Goal: Task Accomplishment & Management: Manage account settings

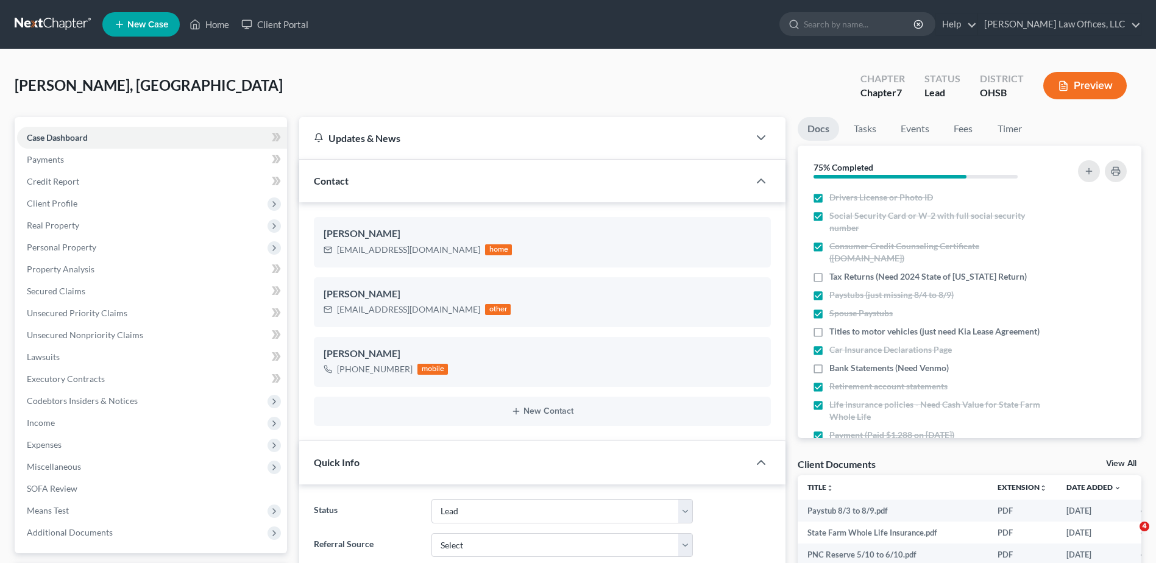
select select "5"
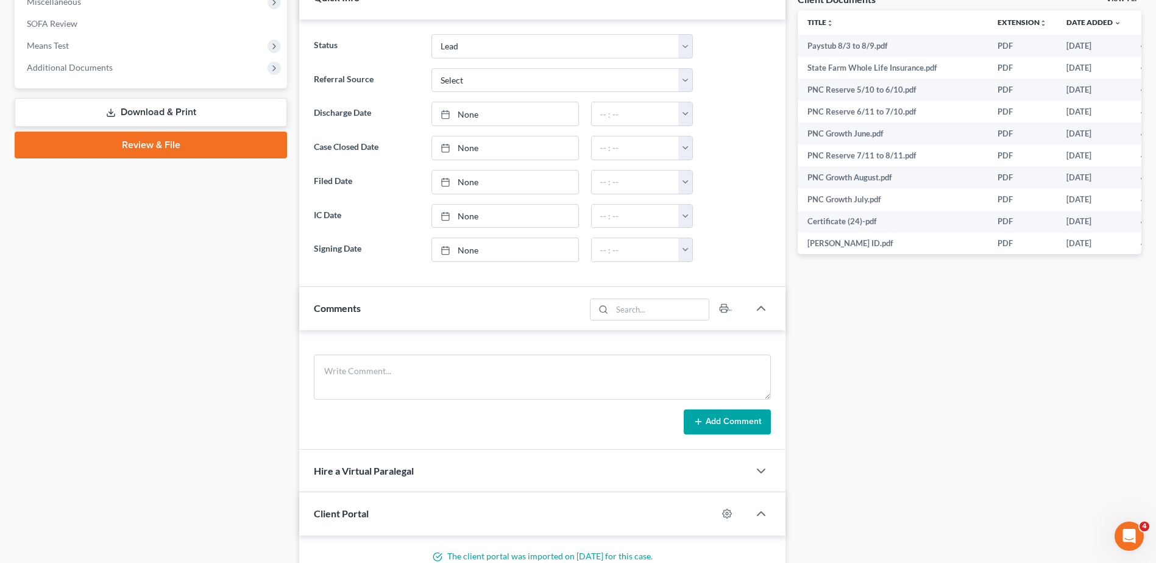
scroll to position [610, 0]
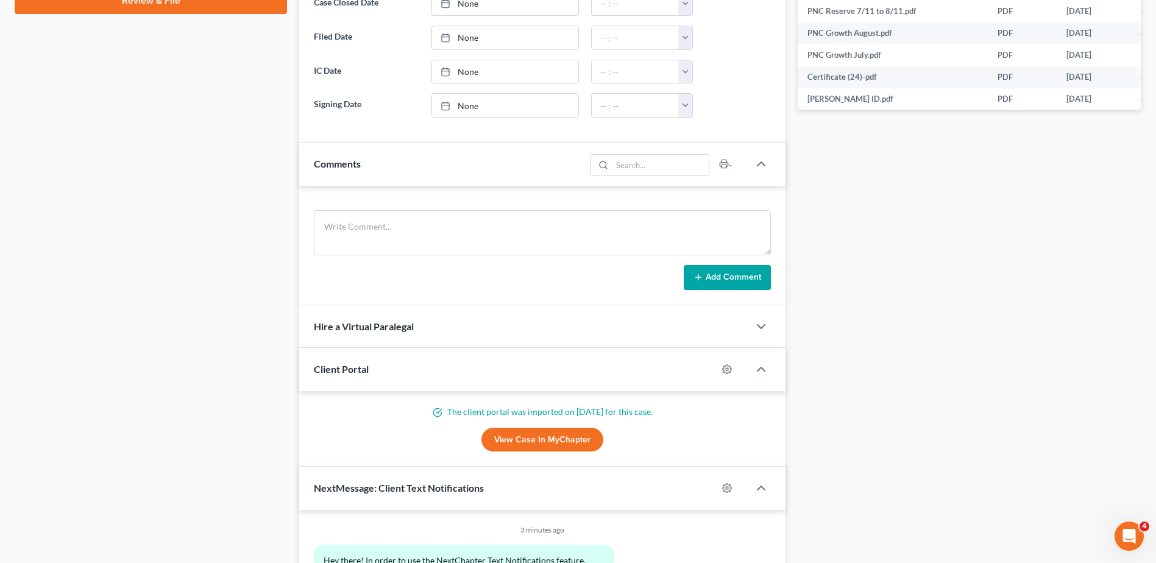
click at [524, 441] on link "View Case in MyChapter" at bounding box center [543, 440] width 122 height 24
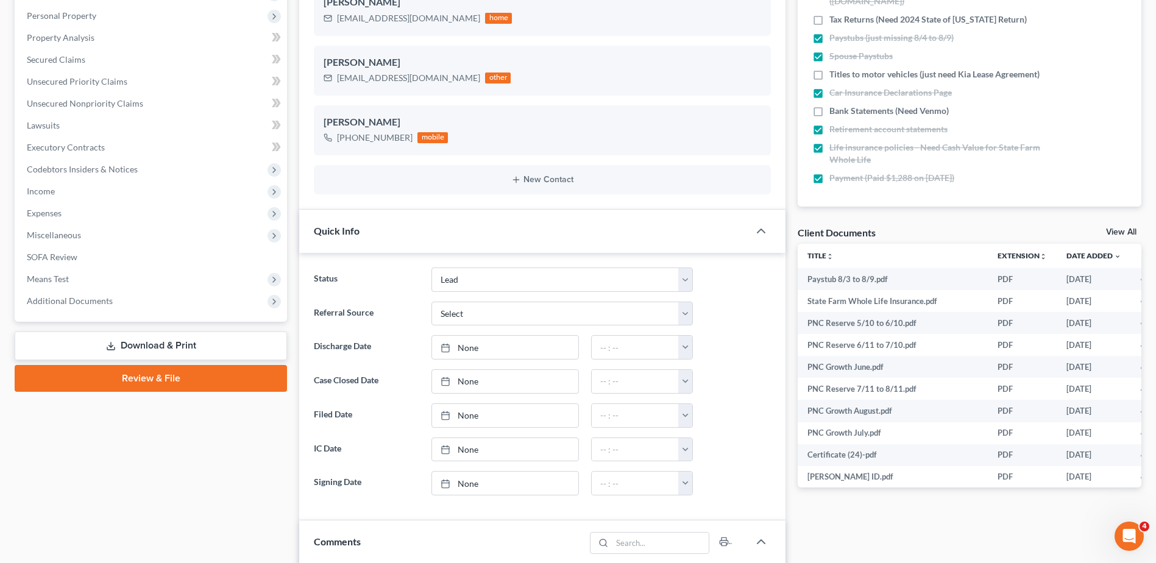
scroll to position [366, 0]
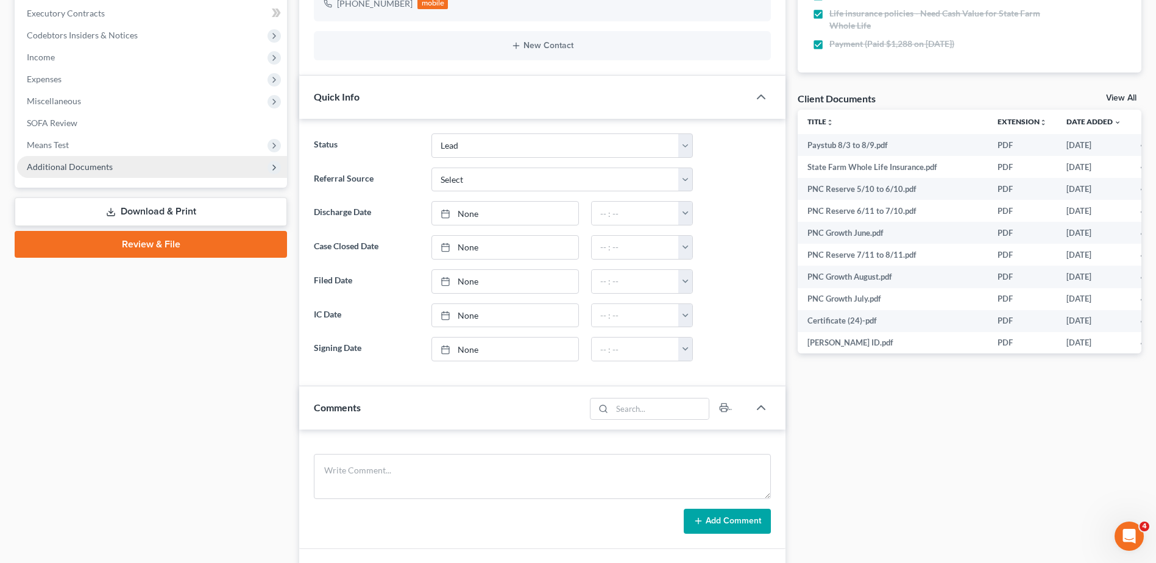
click at [98, 166] on span "Additional Documents" at bounding box center [70, 167] width 86 height 10
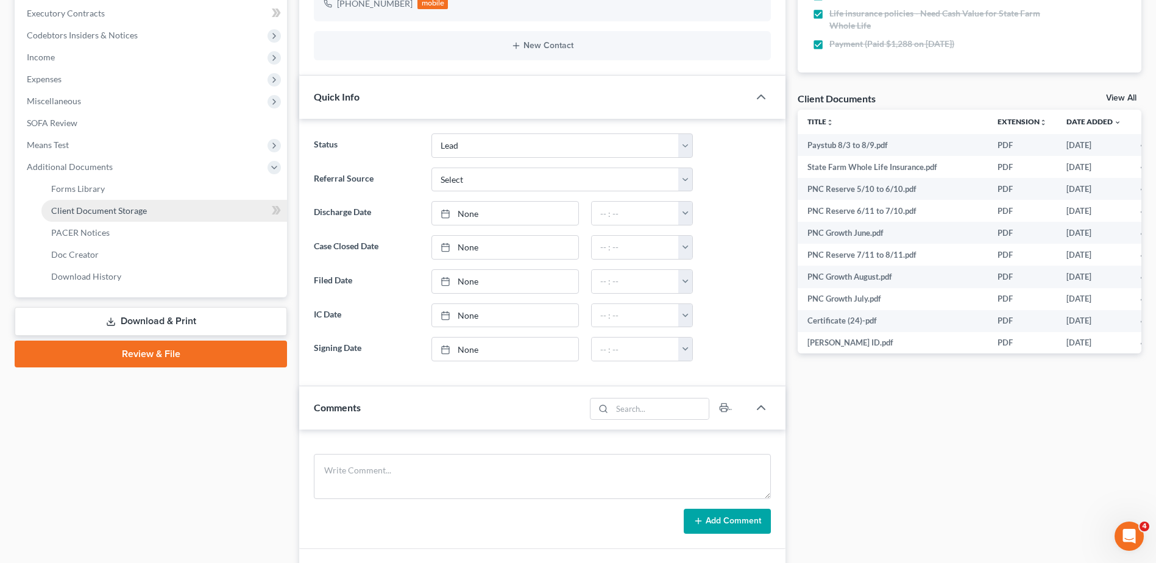
click at [97, 212] on span "Client Document Storage" at bounding box center [99, 210] width 96 height 10
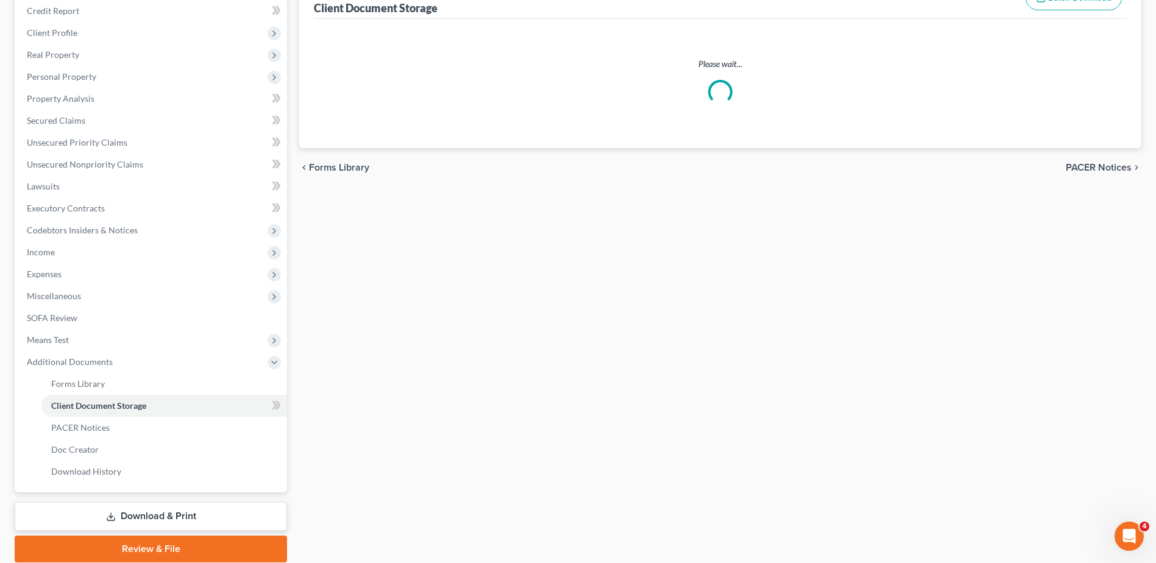
scroll to position [43, 0]
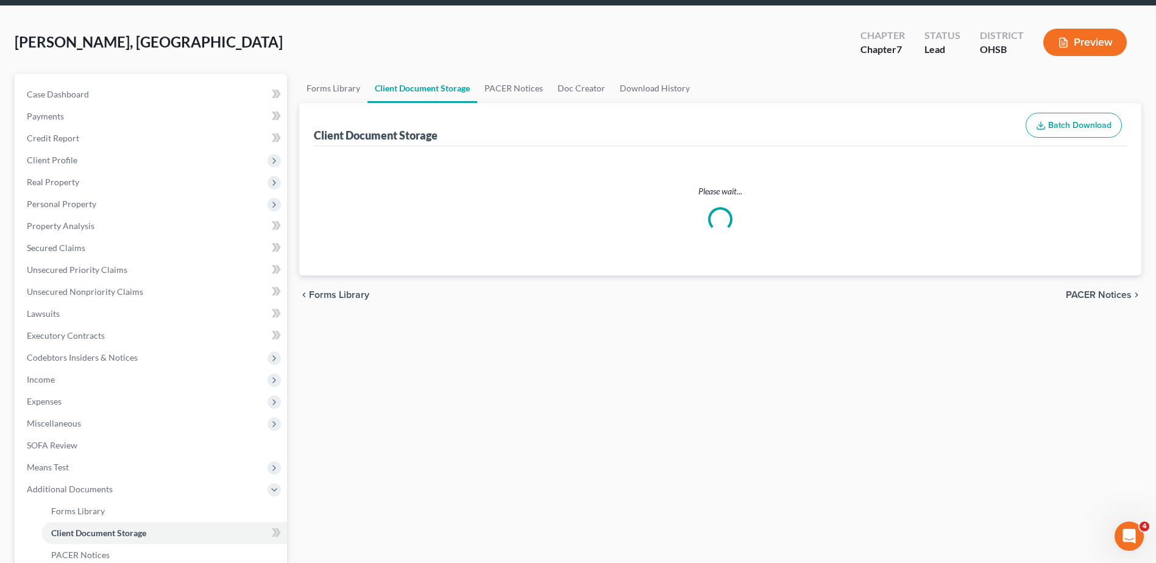
select select "7"
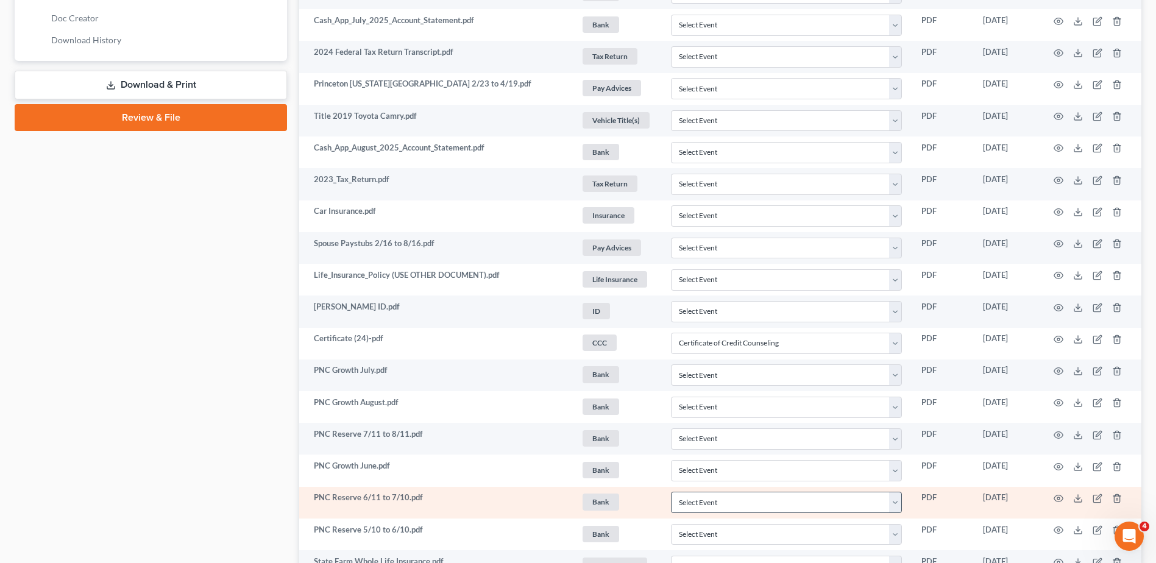
scroll to position [749, 0]
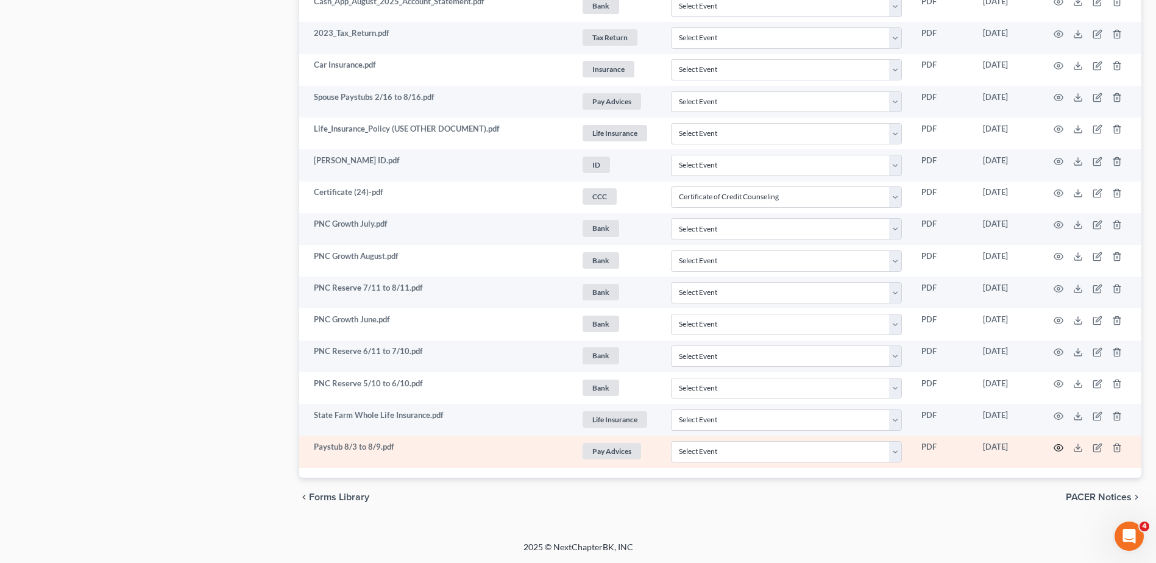
click at [1060, 447] on circle "button" at bounding box center [1059, 448] width 2 height 2
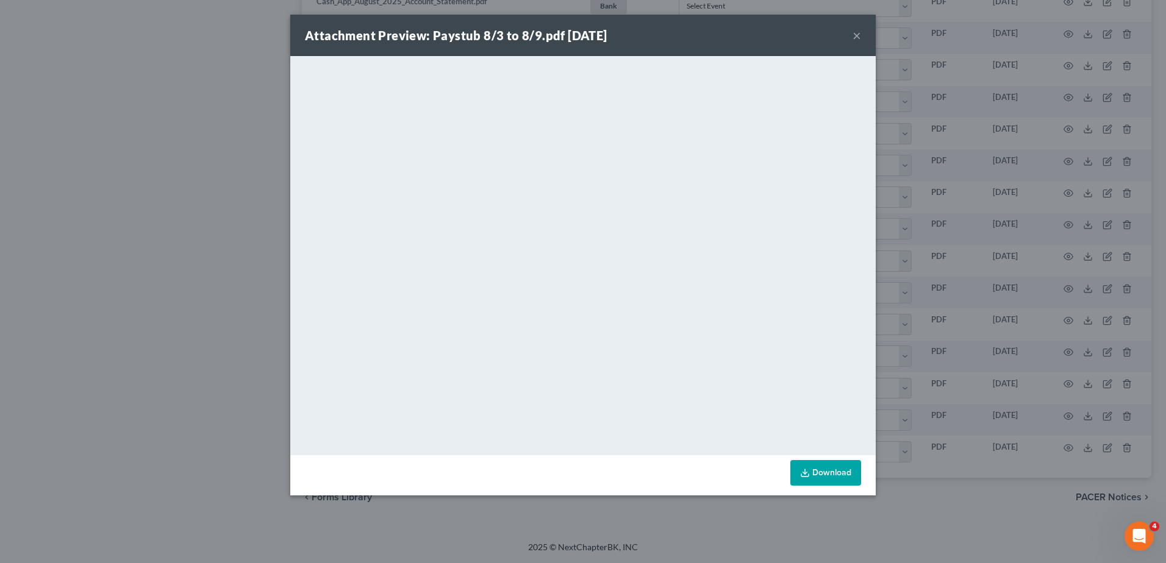
click at [856, 37] on button "×" at bounding box center [856, 35] width 9 height 15
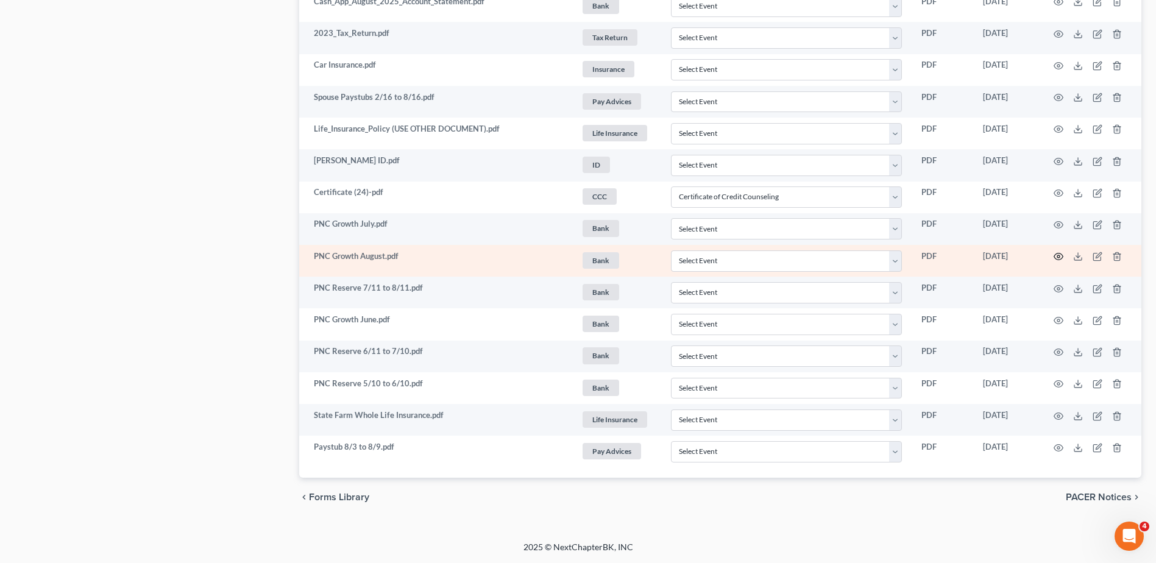
click at [1056, 256] on icon "button" at bounding box center [1059, 257] width 10 height 10
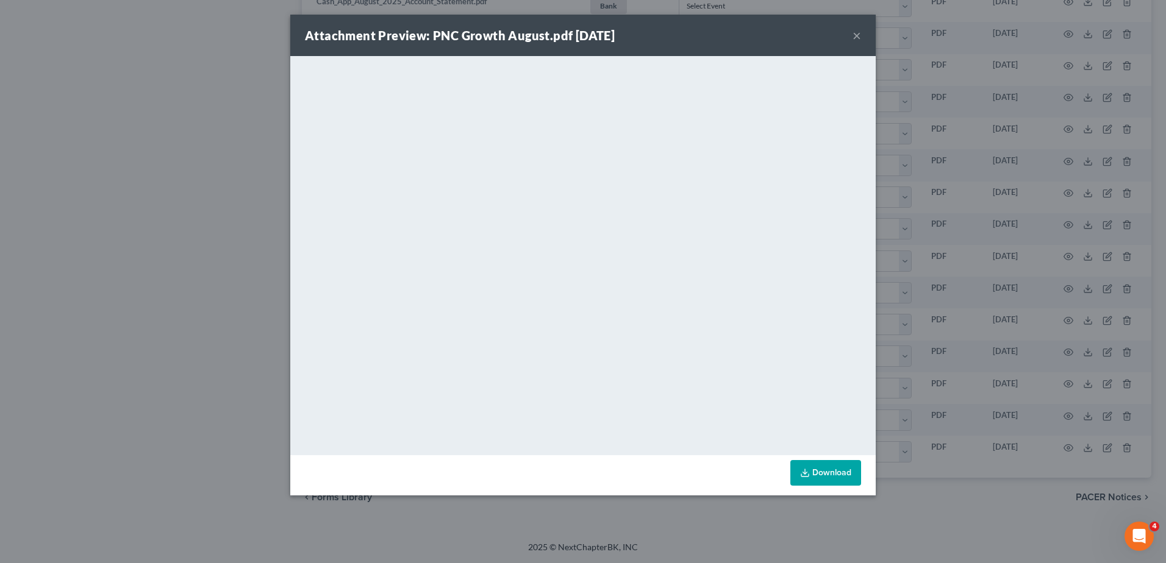
click at [856, 37] on button "×" at bounding box center [856, 35] width 9 height 15
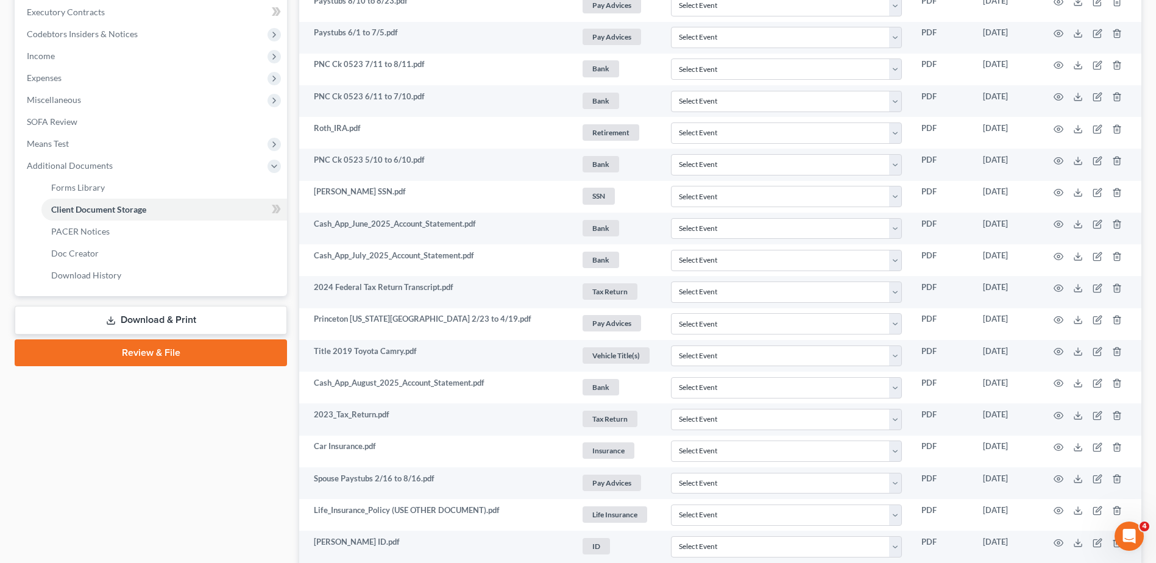
scroll to position [0, 0]
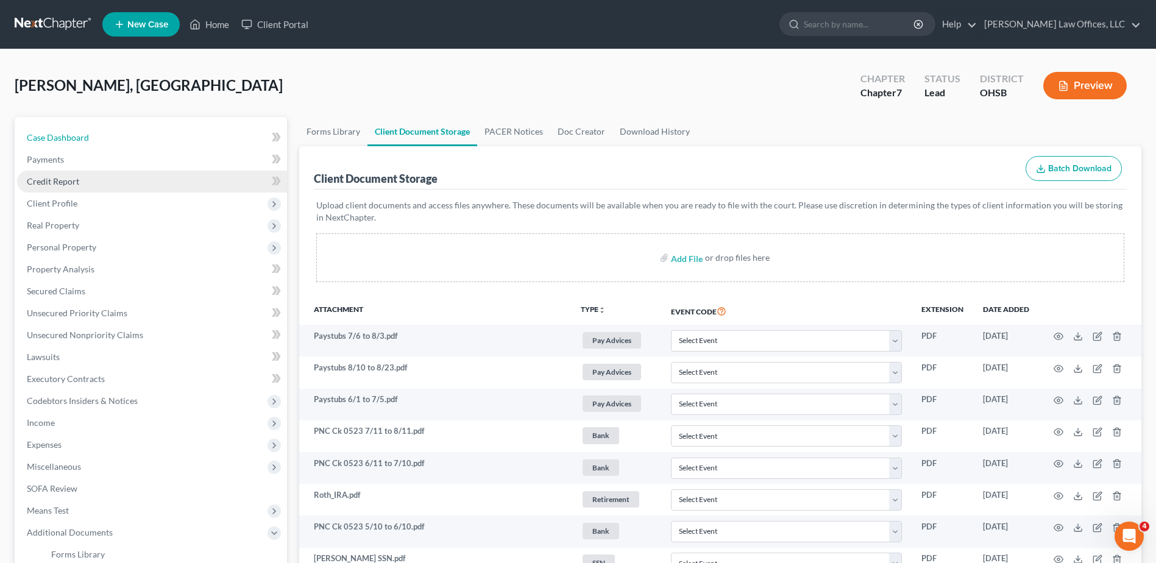
drag, startPoint x: 89, startPoint y: 143, endPoint x: 246, endPoint y: 174, distance: 159.7
click at [89, 143] on link "Case Dashboard" at bounding box center [152, 138] width 270 height 22
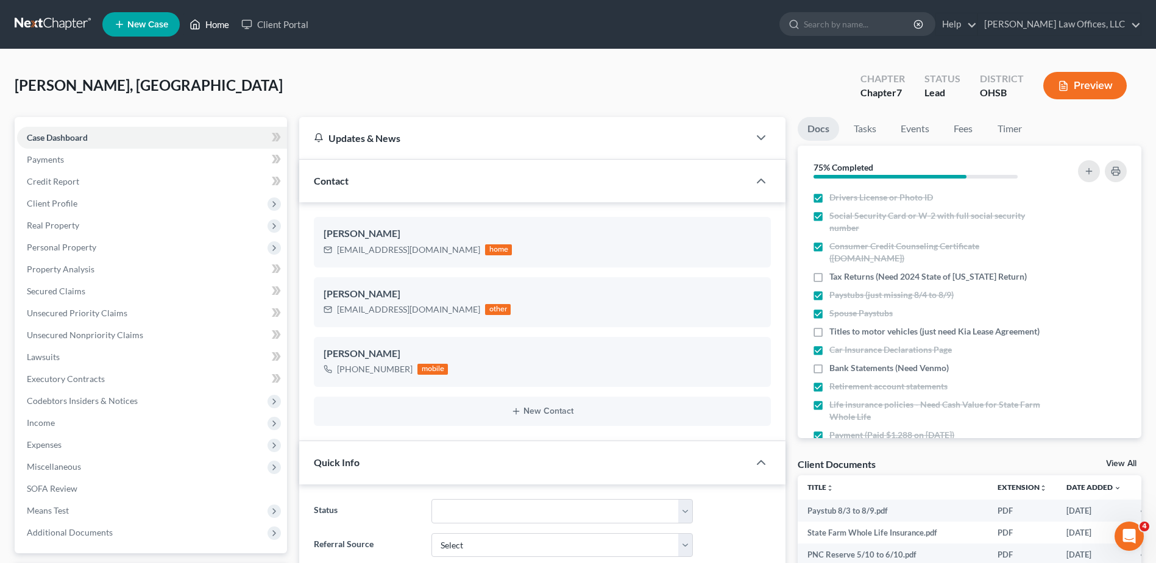
drag, startPoint x: 211, startPoint y: 23, endPoint x: 296, endPoint y: 41, distance: 87.4
click at [211, 23] on link "Home" at bounding box center [209, 24] width 52 height 22
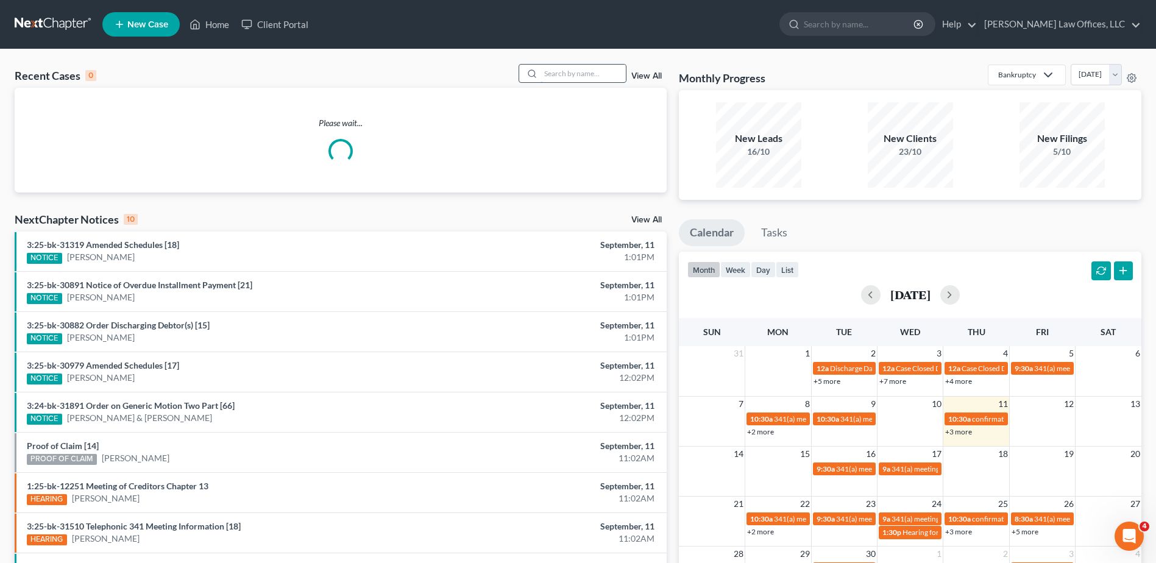
click at [592, 75] on input "search" at bounding box center [583, 74] width 85 height 18
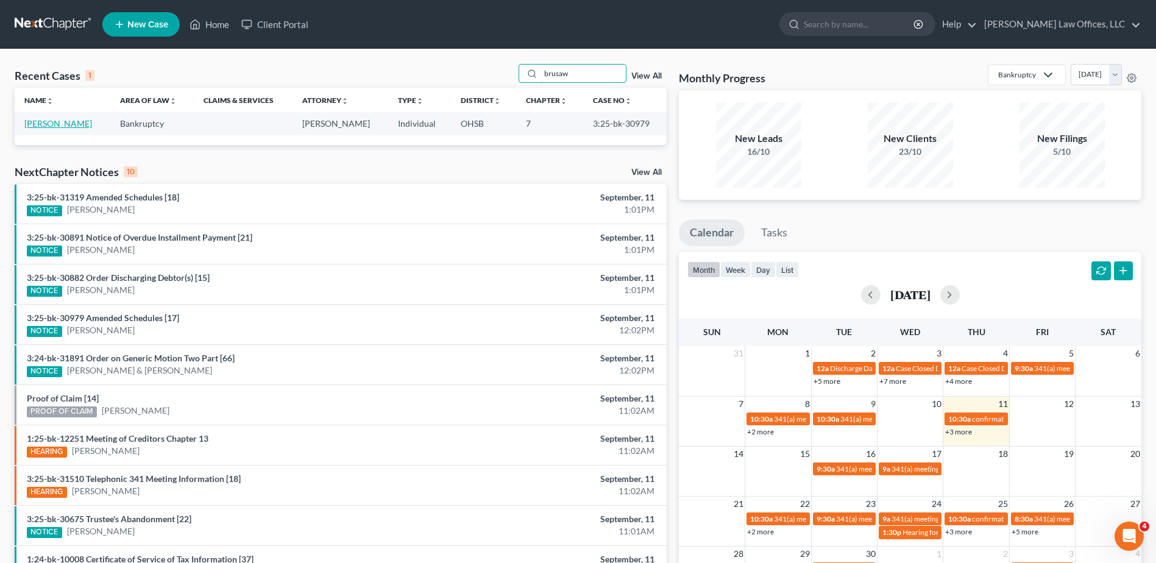
type input "brusaw"
click at [70, 122] on link "[PERSON_NAME]" at bounding box center [58, 123] width 68 height 10
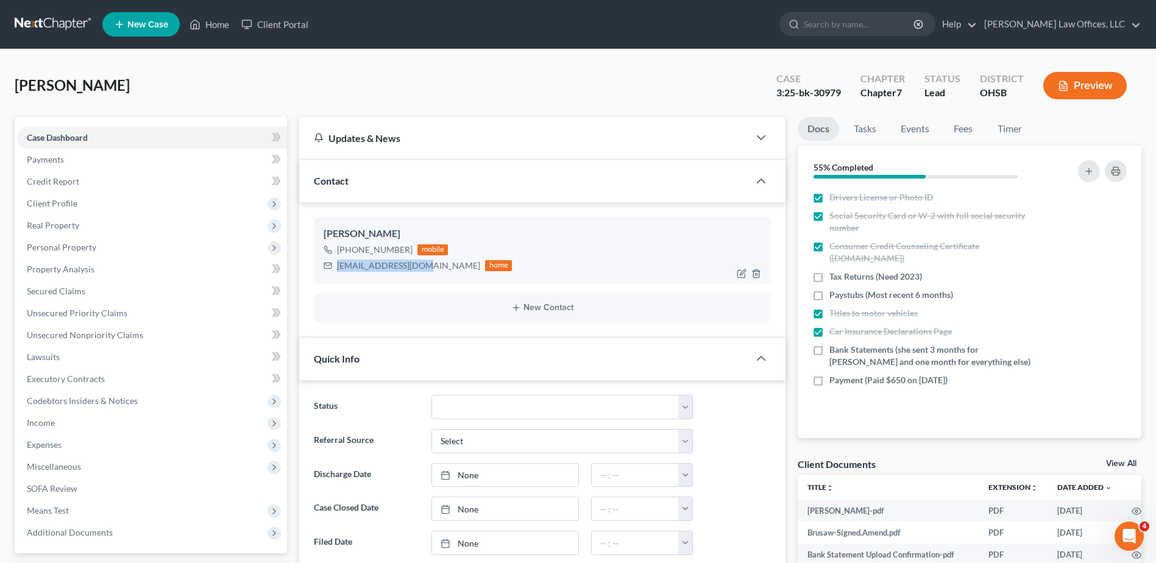
drag, startPoint x: 426, startPoint y: 267, endPoint x: 336, endPoint y: 271, distance: 90.3
click at [336, 271] on div "[EMAIL_ADDRESS][DOMAIN_NAME] home" at bounding box center [418, 266] width 188 height 16
drag, startPoint x: 336, startPoint y: 271, endPoint x: 347, endPoint y: 266, distance: 12.0
copy div "[EMAIL_ADDRESS][DOMAIN_NAME]"
click at [210, 23] on link "Home" at bounding box center [209, 24] width 52 height 22
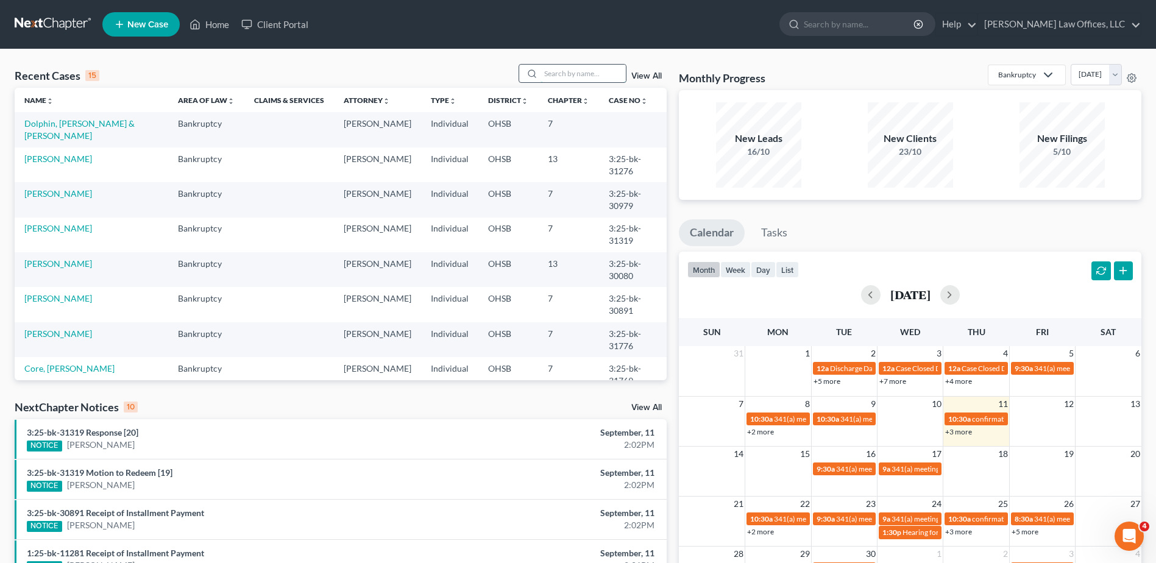
click at [585, 74] on input "search" at bounding box center [583, 74] width 85 height 18
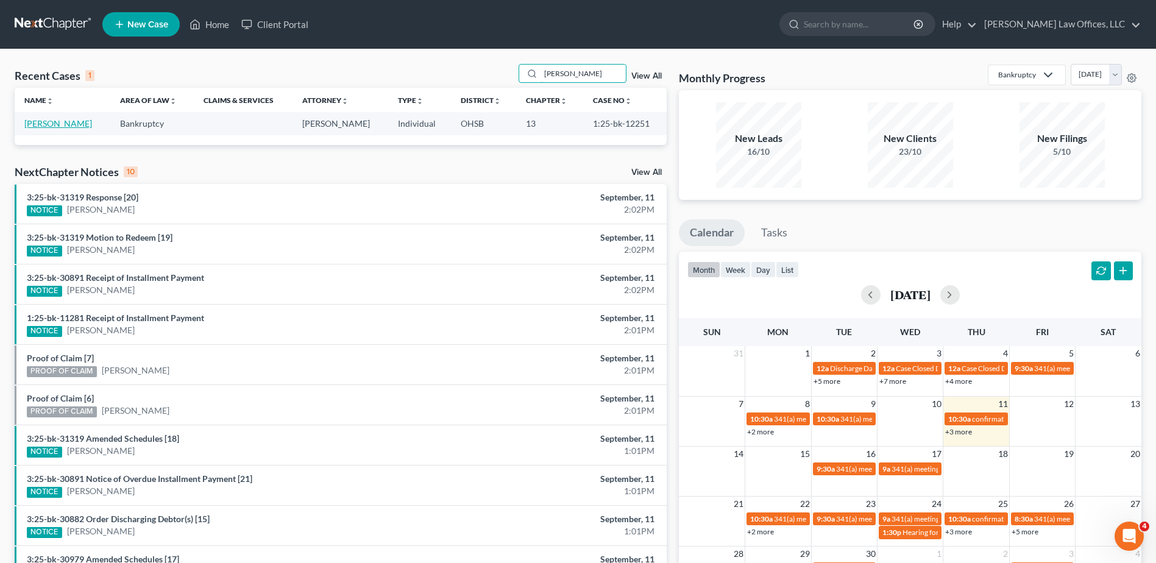
type input "[PERSON_NAME]"
click at [42, 125] on link "[PERSON_NAME]" at bounding box center [58, 123] width 68 height 10
select select "4"
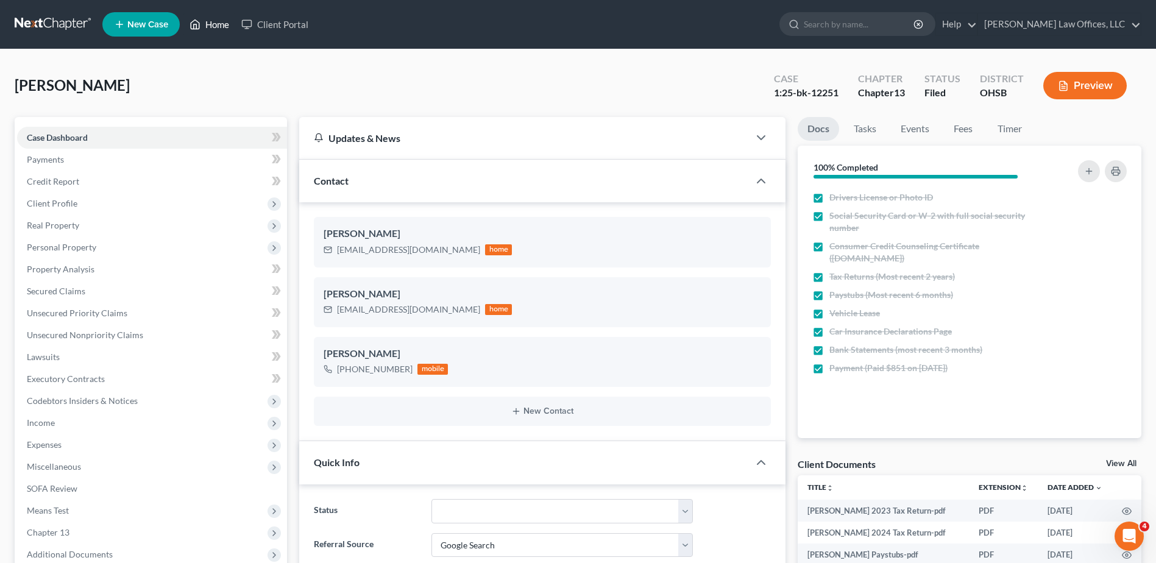
drag, startPoint x: 208, startPoint y: 24, endPoint x: 293, endPoint y: 57, distance: 90.9
click at [208, 24] on link "Home" at bounding box center [209, 24] width 52 height 22
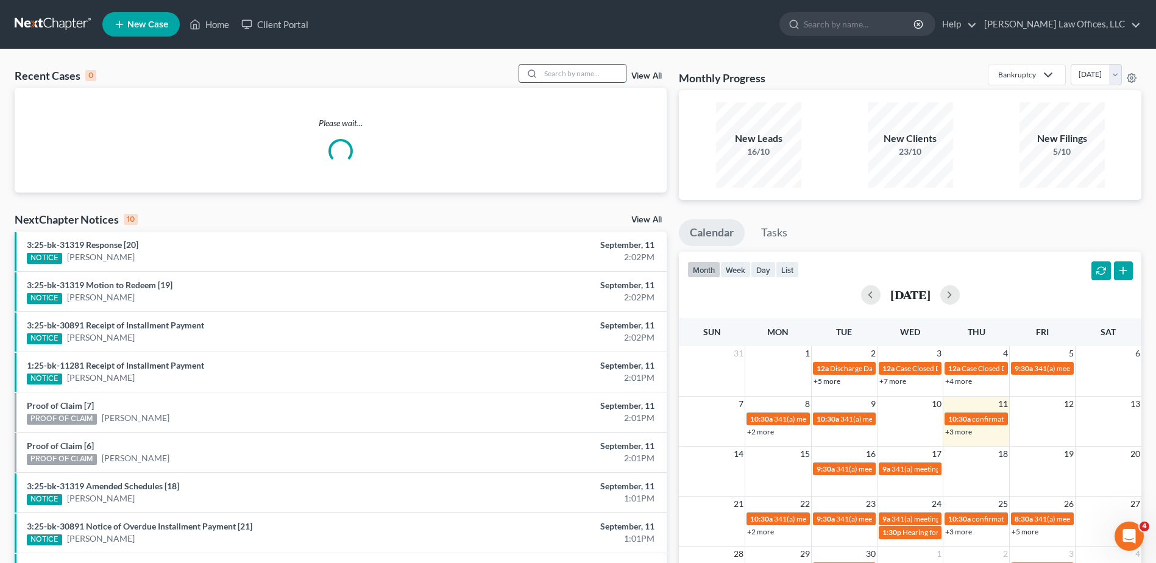
click at [596, 72] on input "search" at bounding box center [583, 74] width 85 height 18
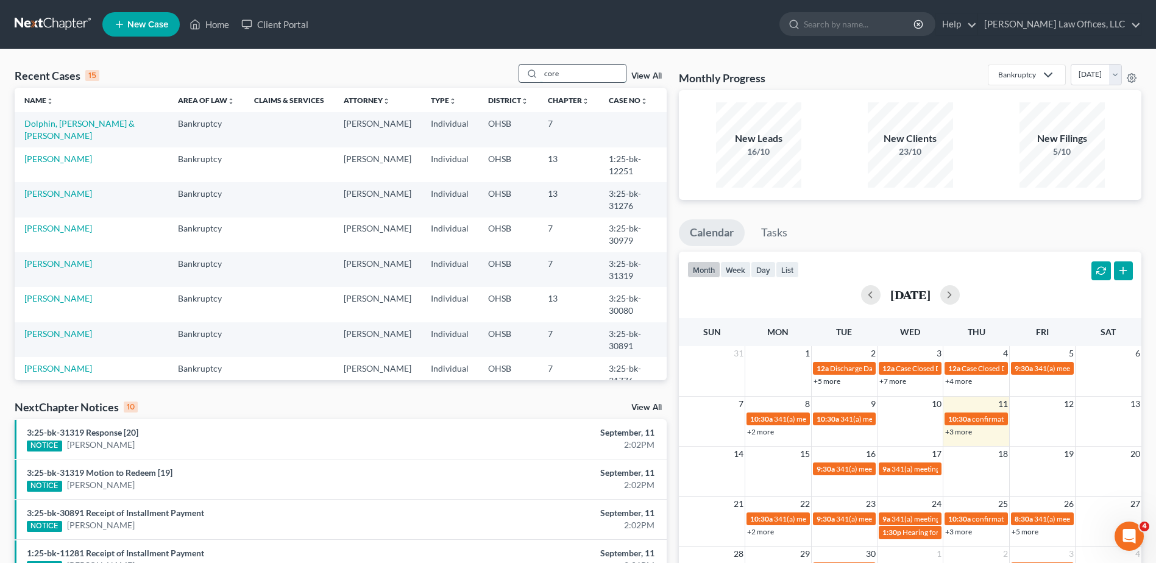
type input "core"
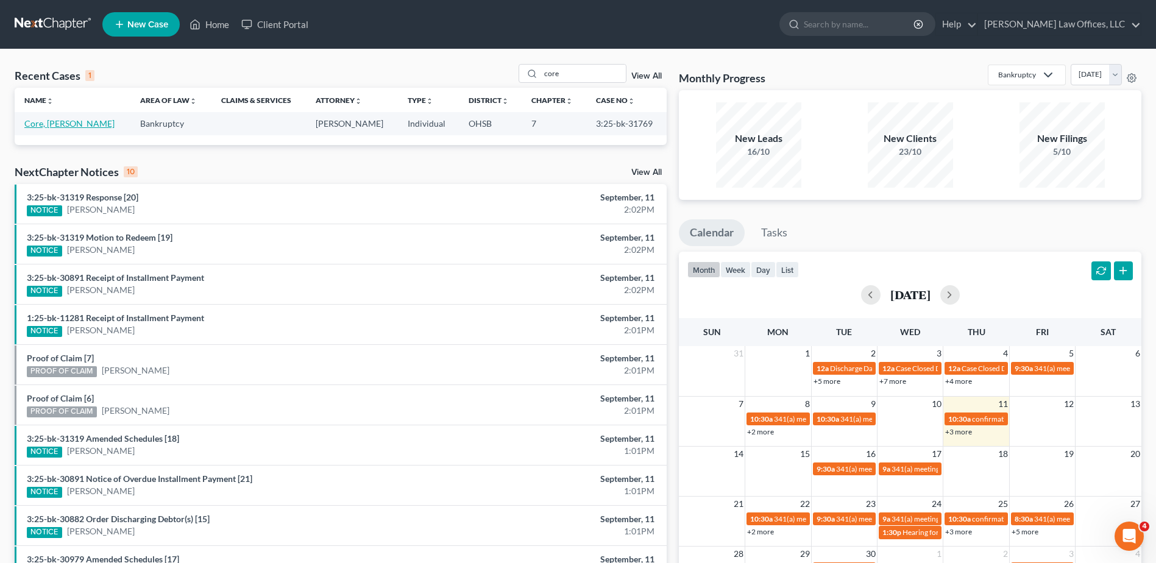
click at [35, 124] on link "Core, [PERSON_NAME]" at bounding box center [69, 123] width 90 height 10
select select "0"
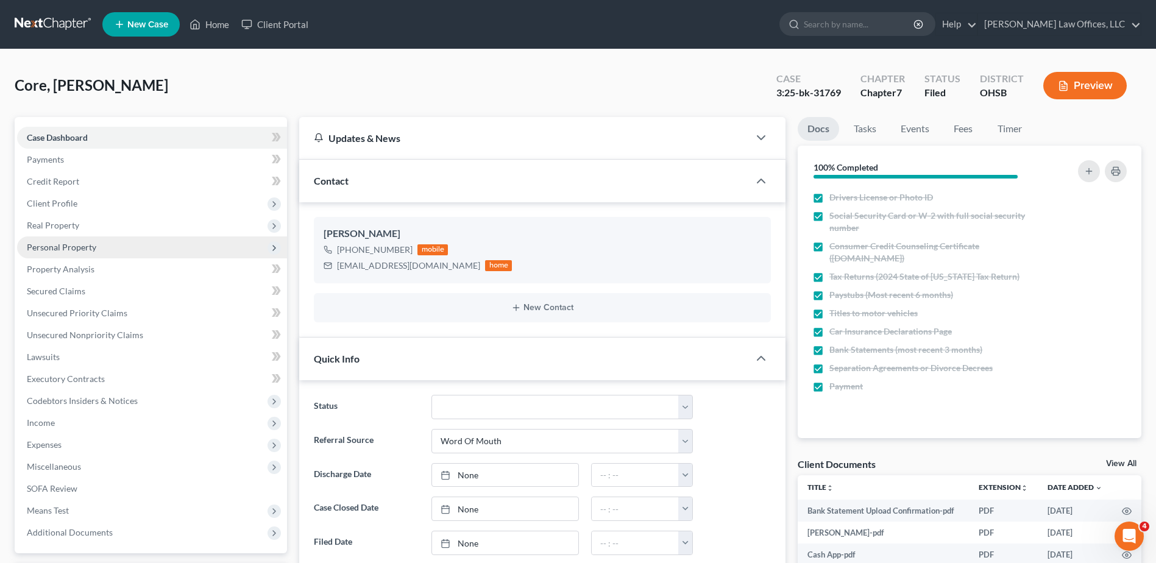
click at [66, 242] on span "Personal Property" at bounding box center [61, 247] width 69 height 10
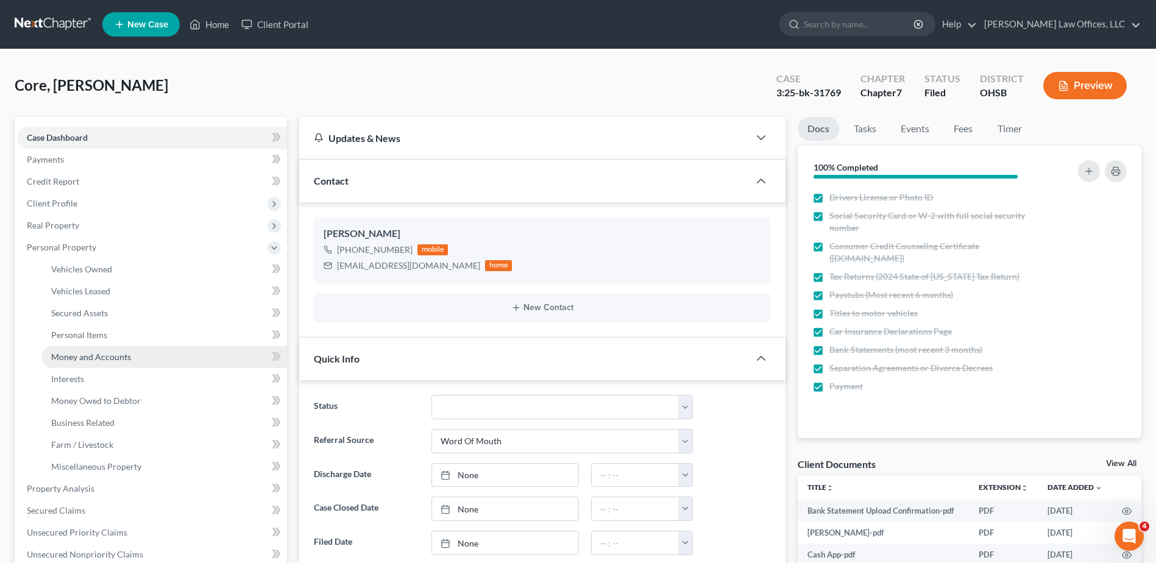
click at [93, 359] on span "Money and Accounts" at bounding box center [91, 357] width 80 height 10
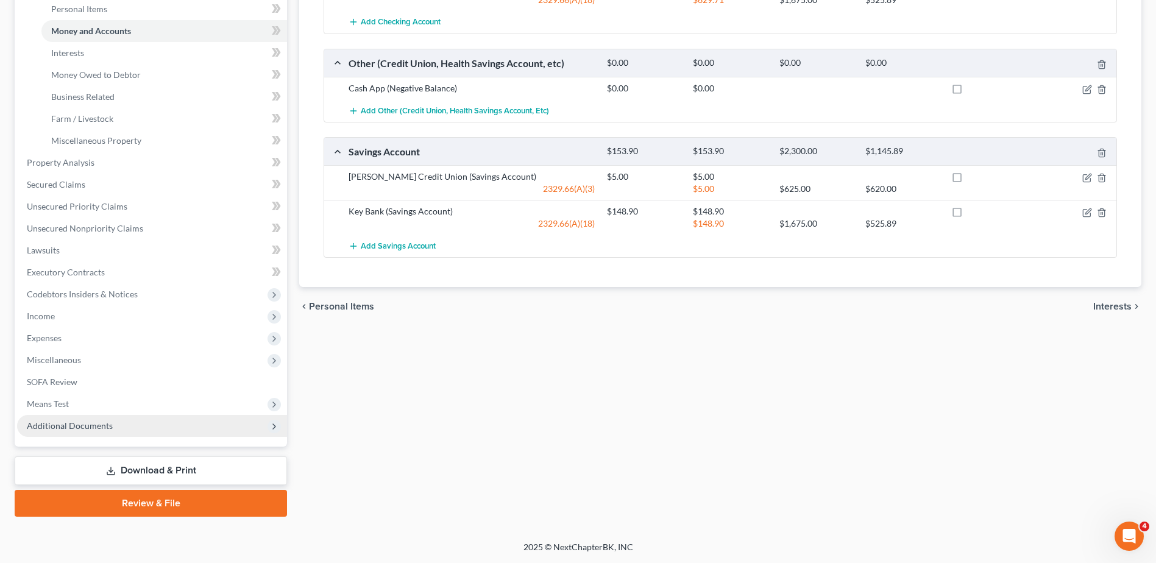
click at [66, 424] on span "Additional Documents" at bounding box center [70, 426] width 86 height 10
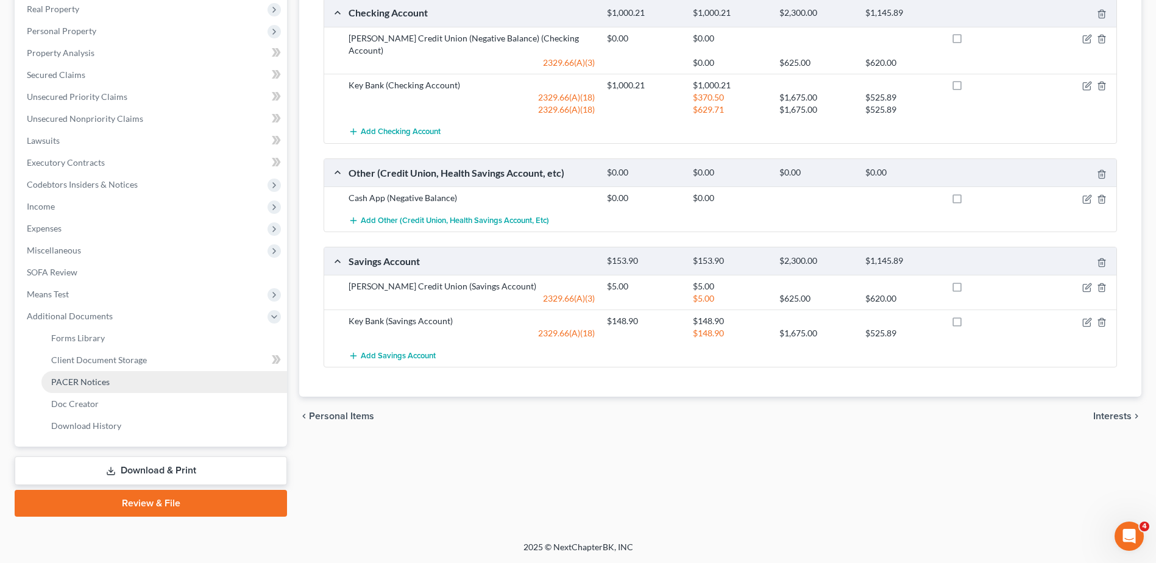
scroll to position [216, 0]
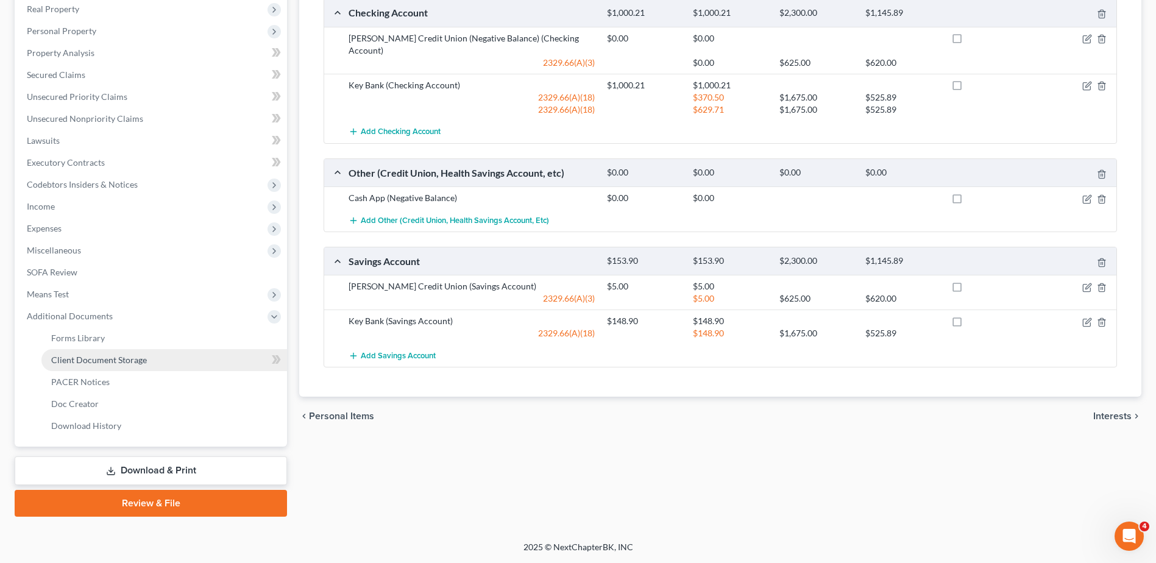
click at [95, 362] on span "Client Document Storage" at bounding box center [99, 360] width 96 height 10
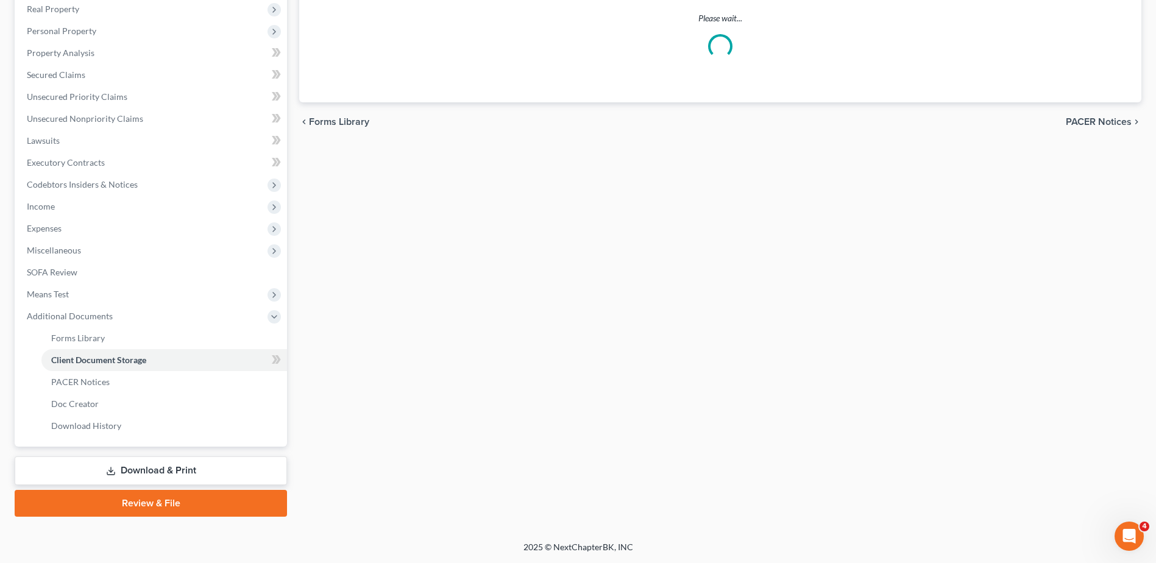
select select "52"
select select "37"
select select "7"
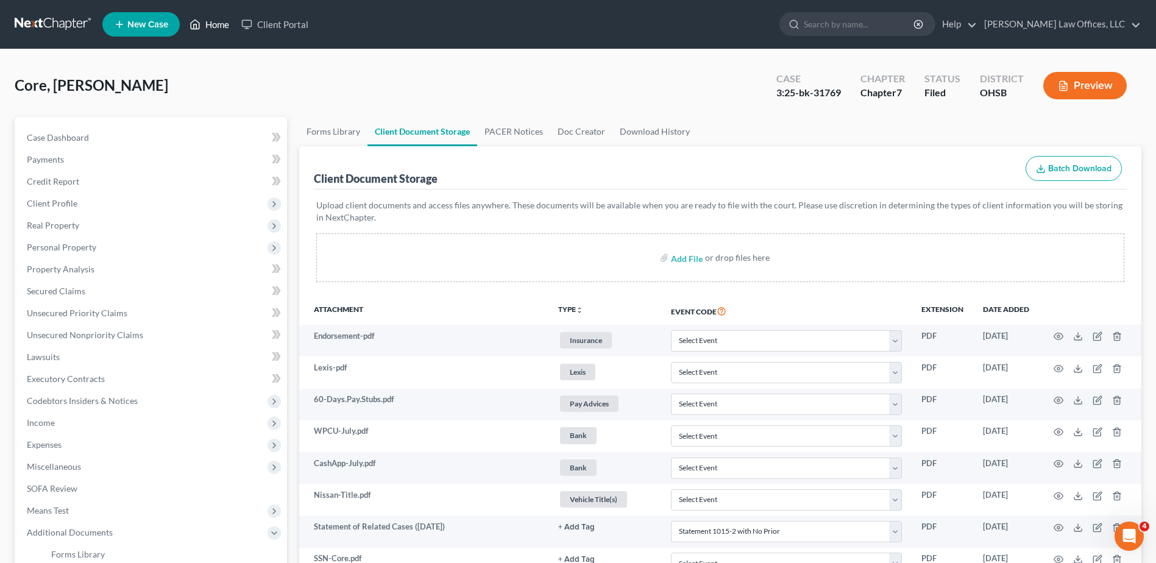
click at [213, 26] on link "Home" at bounding box center [209, 24] width 52 height 22
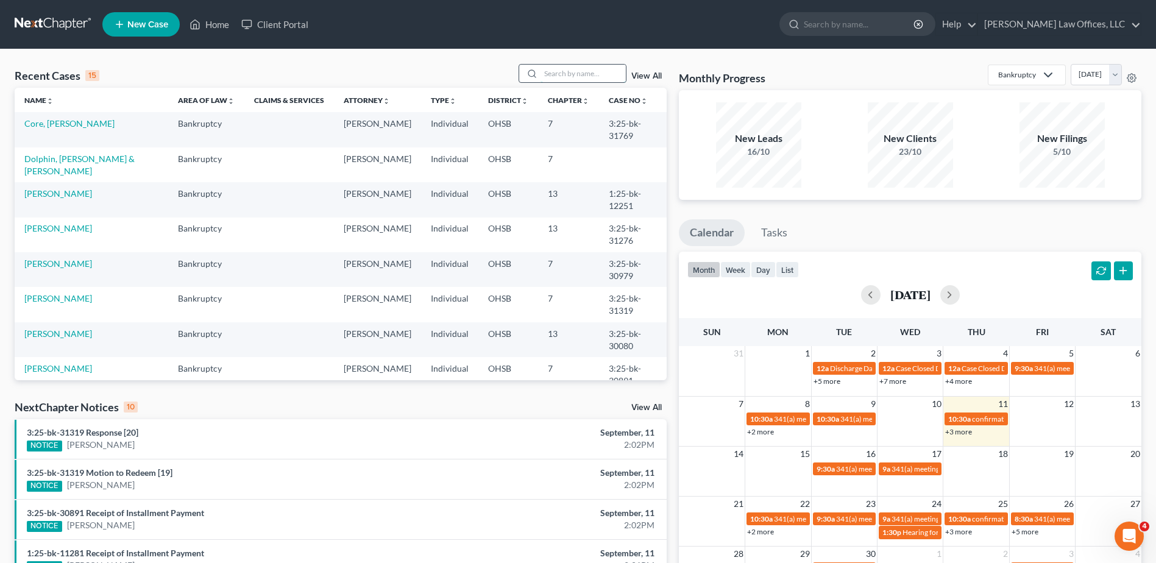
click at [574, 74] on input "search" at bounding box center [583, 74] width 85 height 18
type input "[PERSON_NAME]"
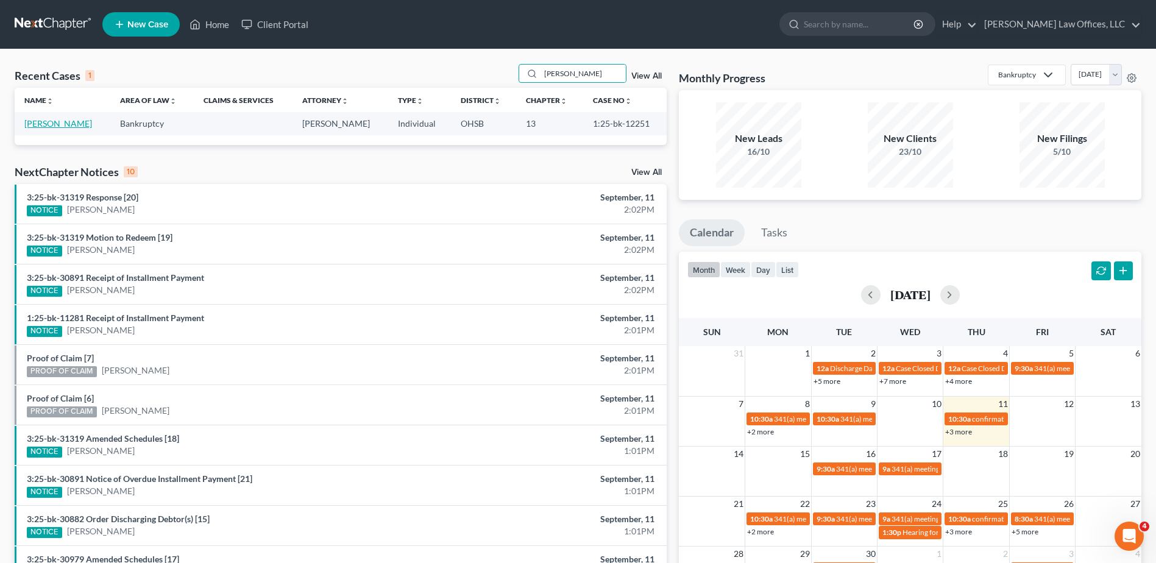
click at [59, 123] on link "[PERSON_NAME]" at bounding box center [58, 123] width 68 height 10
select select "4"
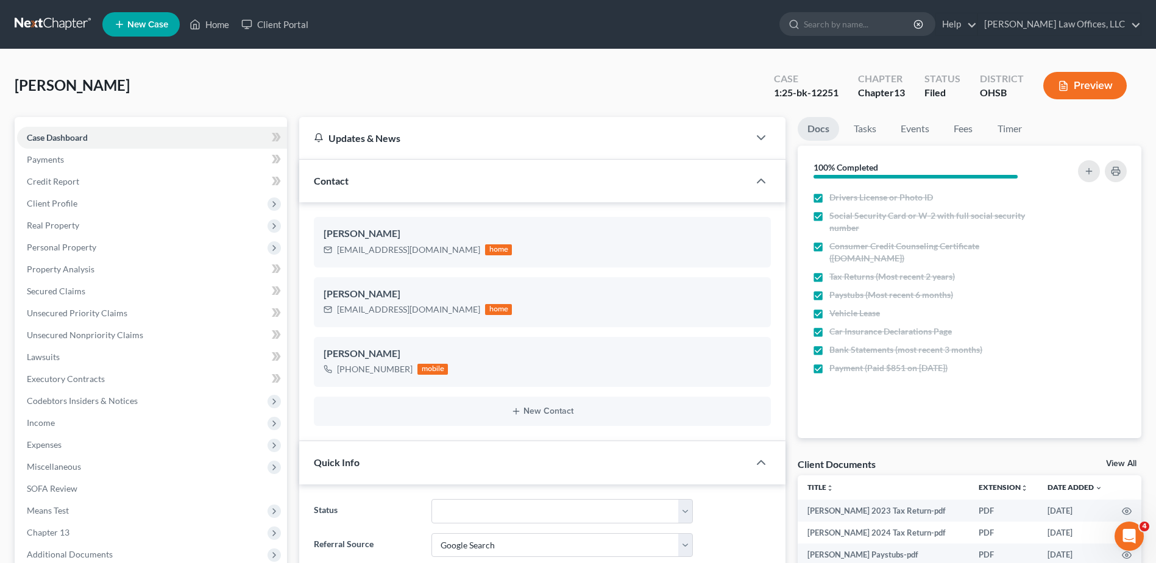
click at [1065, 87] on icon "button" at bounding box center [1063, 85] width 11 height 11
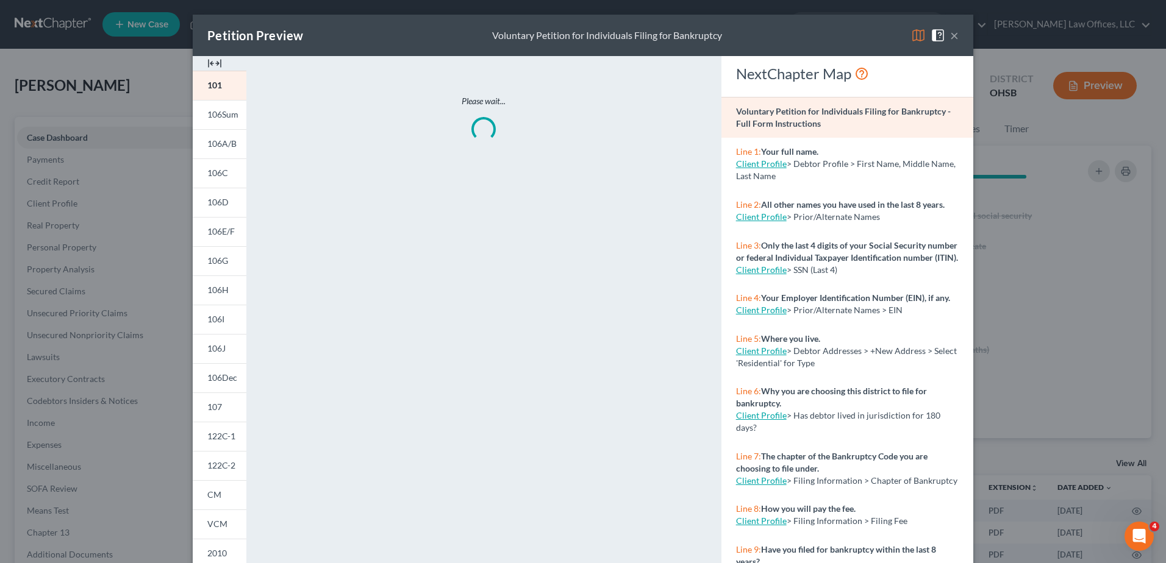
click at [212, 66] on img at bounding box center [214, 63] width 15 height 15
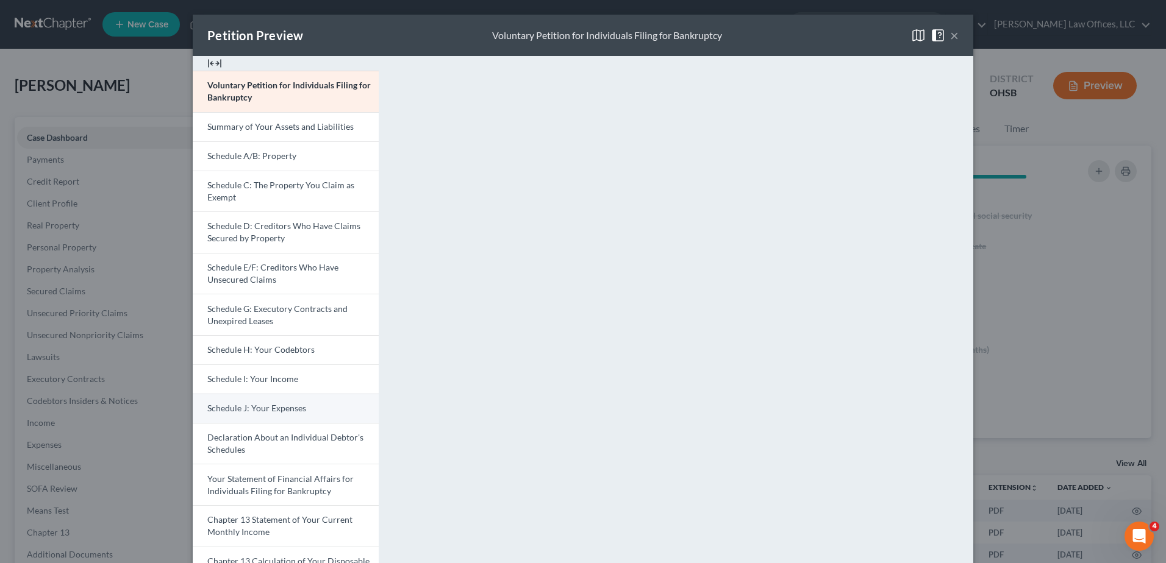
click at [244, 410] on span "Schedule J: Your Expenses" at bounding box center [256, 408] width 99 height 10
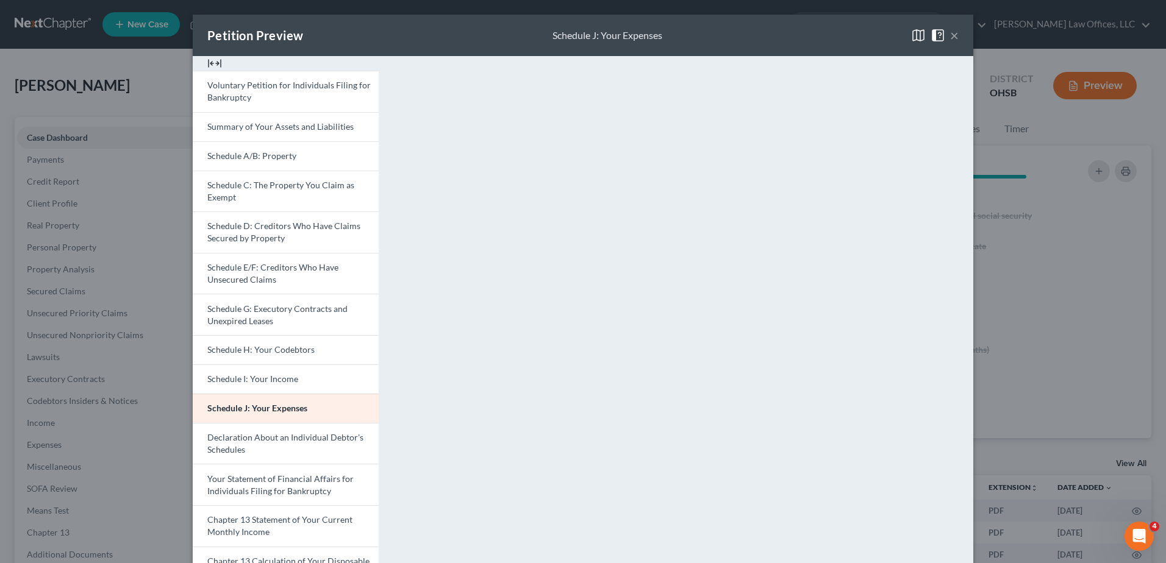
click at [950, 37] on button "×" at bounding box center [954, 35] width 9 height 15
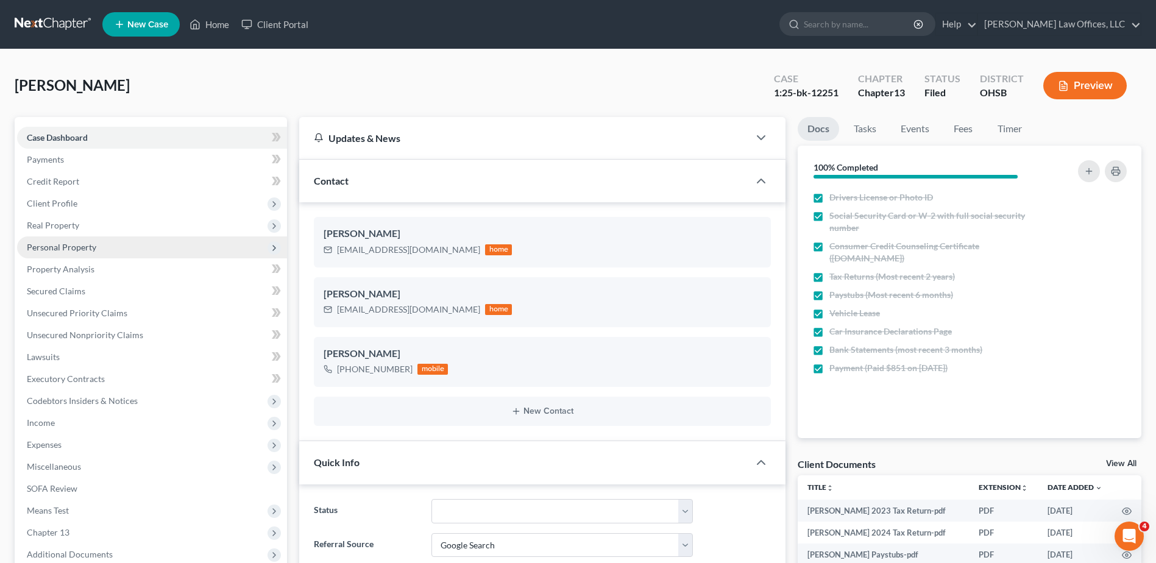
click at [70, 247] on span "Personal Property" at bounding box center [61, 247] width 69 height 10
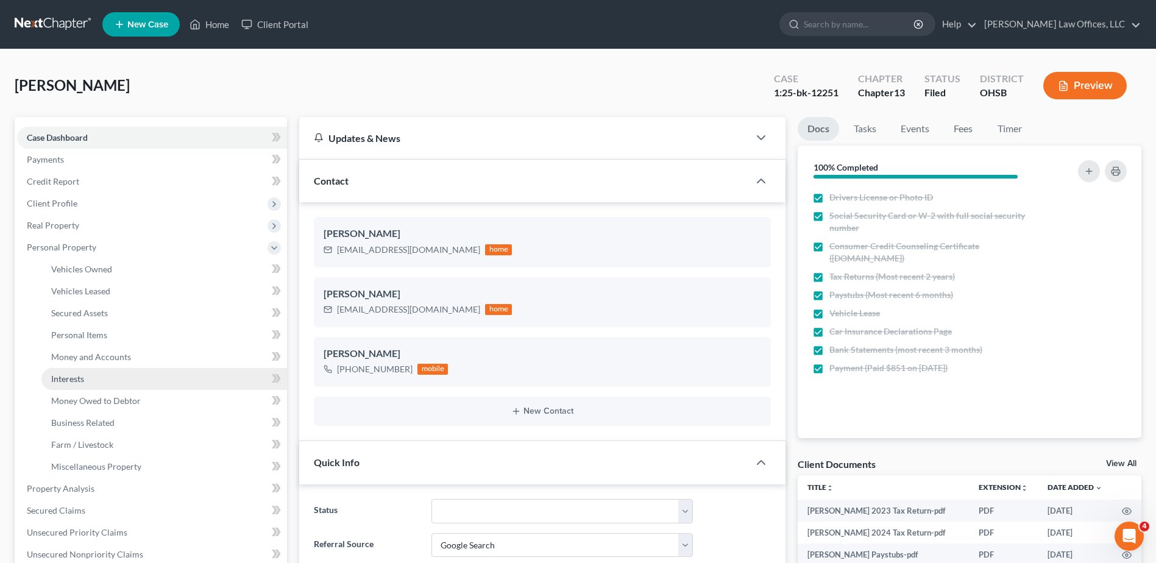
click at [78, 376] on span "Interests" at bounding box center [67, 379] width 33 height 10
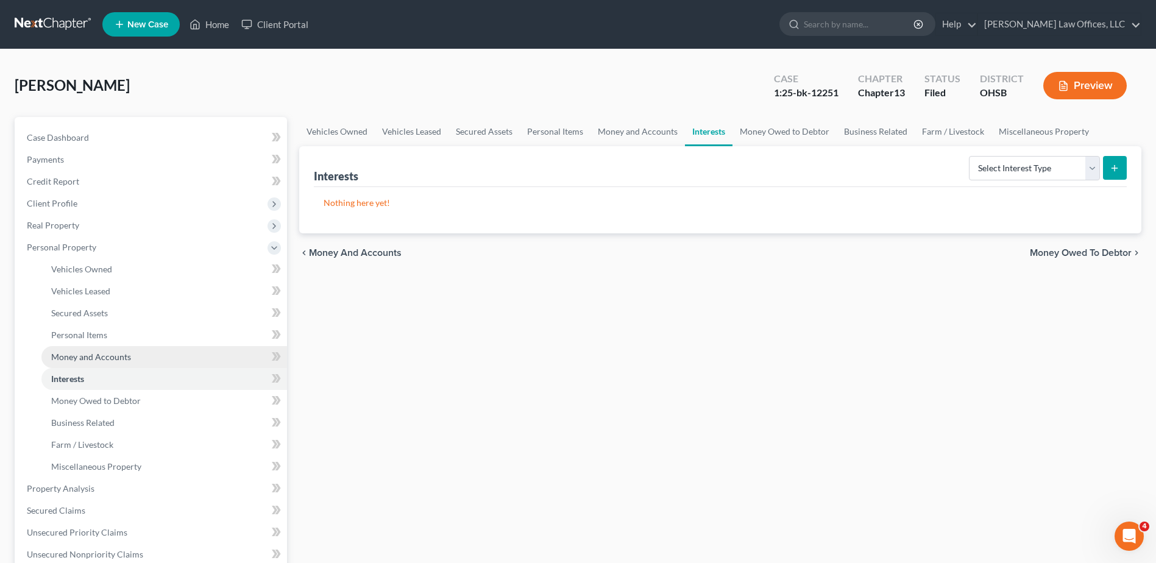
click at [84, 358] on span "Money and Accounts" at bounding box center [91, 357] width 80 height 10
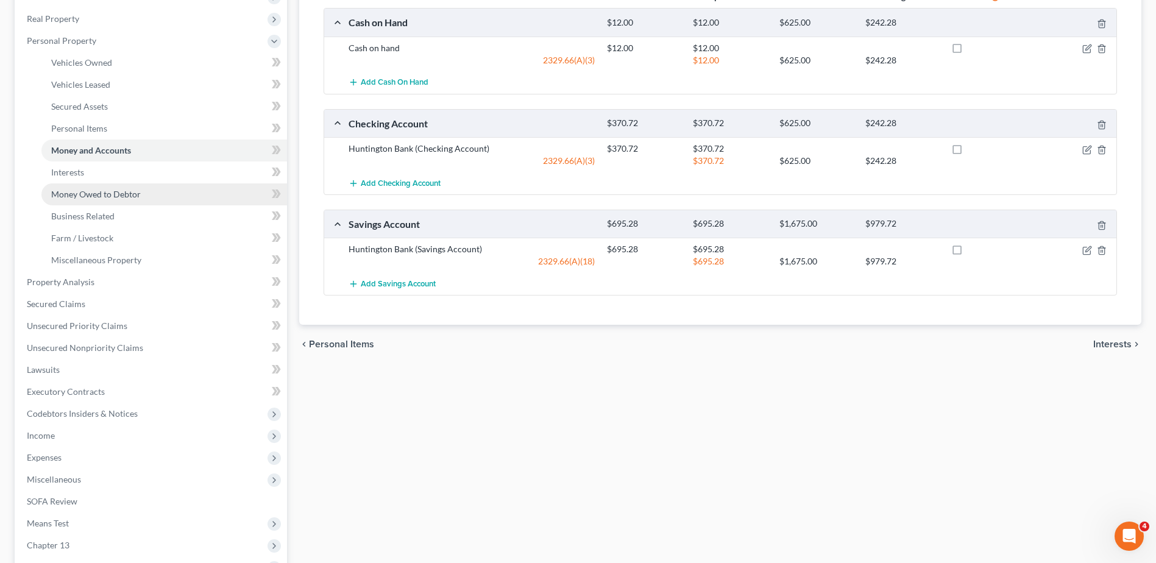
scroll to position [348, 0]
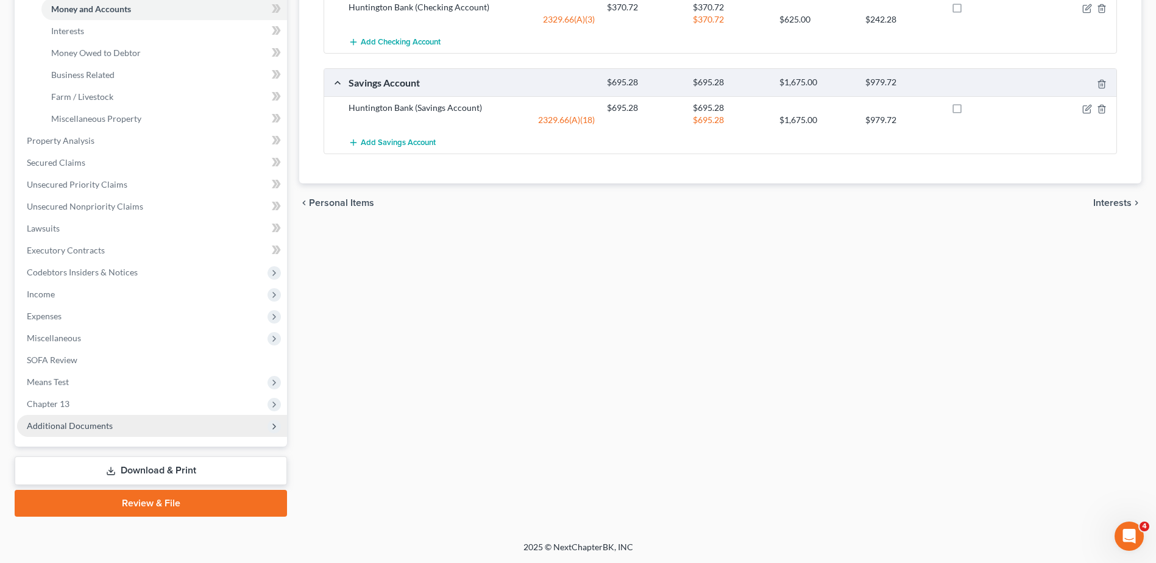
click at [90, 422] on span "Additional Documents" at bounding box center [70, 426] width 86 height 10
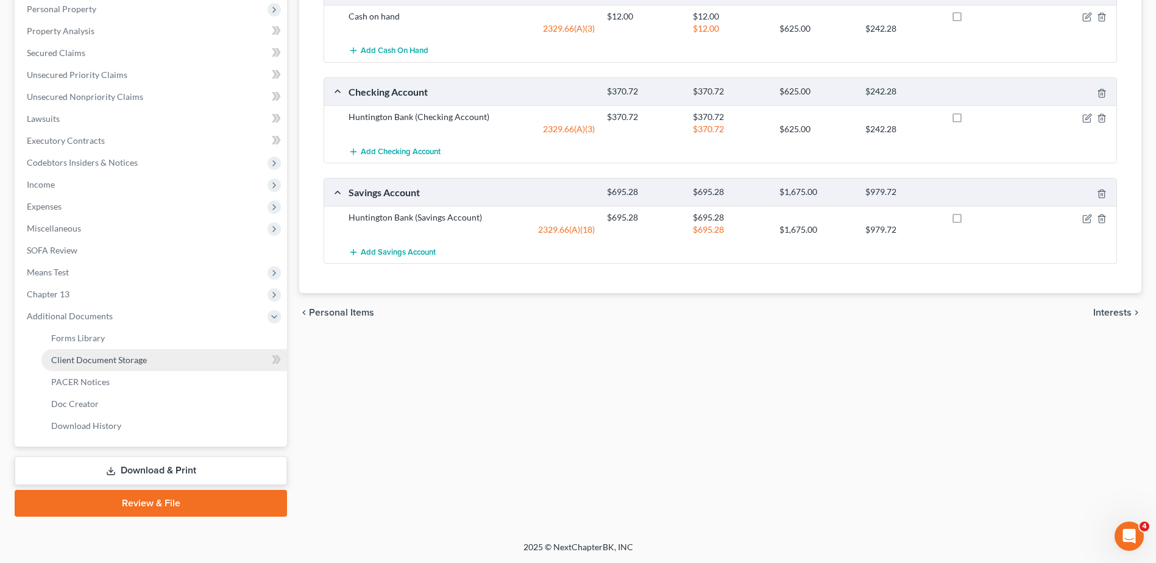
click at [124, 358] on span "Client Document Storage" at bounding box center [99, 360] width 96 height 10
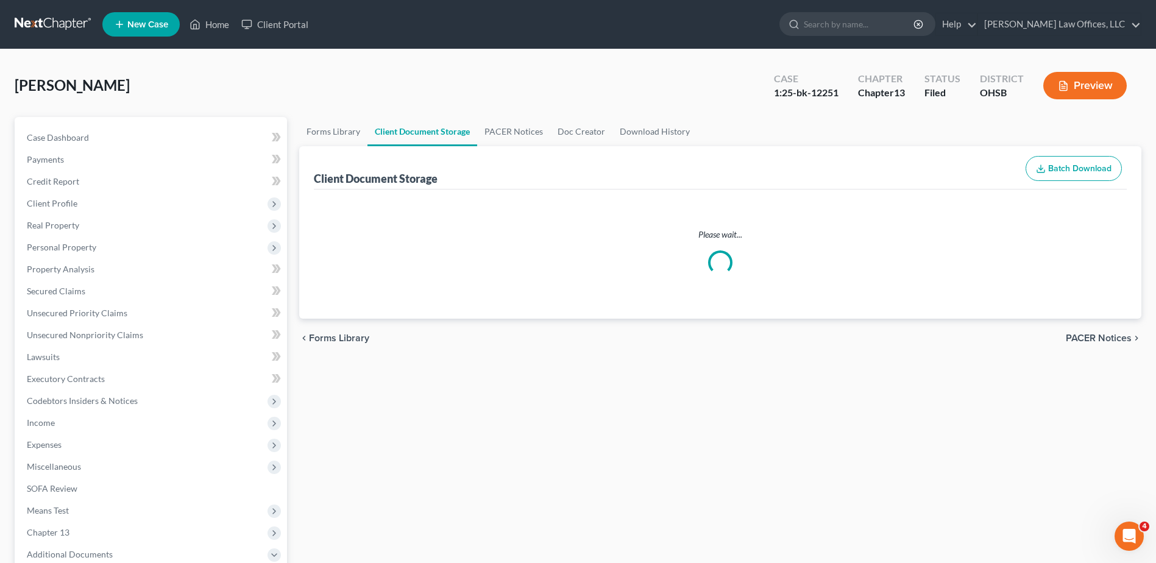
select select "7"
select select "52"
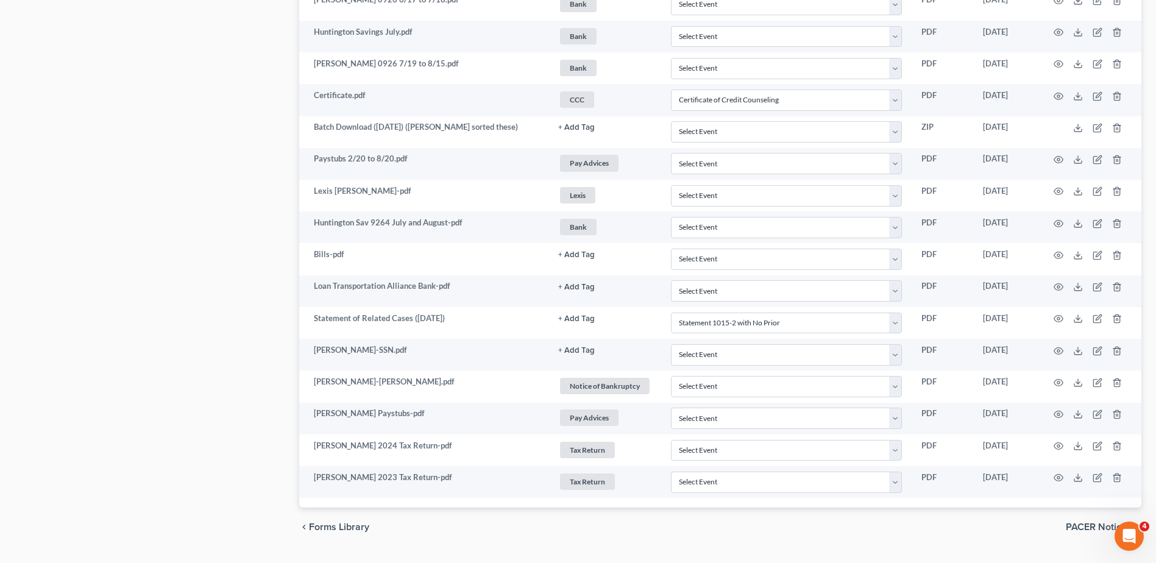
scroll to position [1463, 0]
